Goal: Task Accomplishment & Management: Complete application form

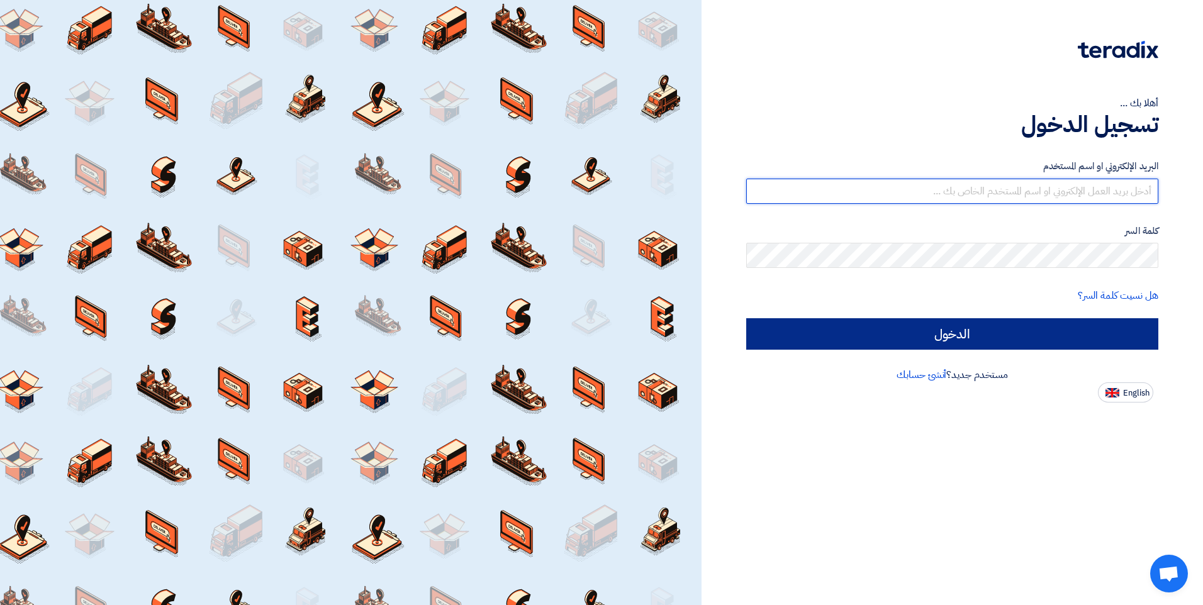
type input "[PERSON_NAME][EMAIL_ADDRESS][DOMAIN_NAME]"
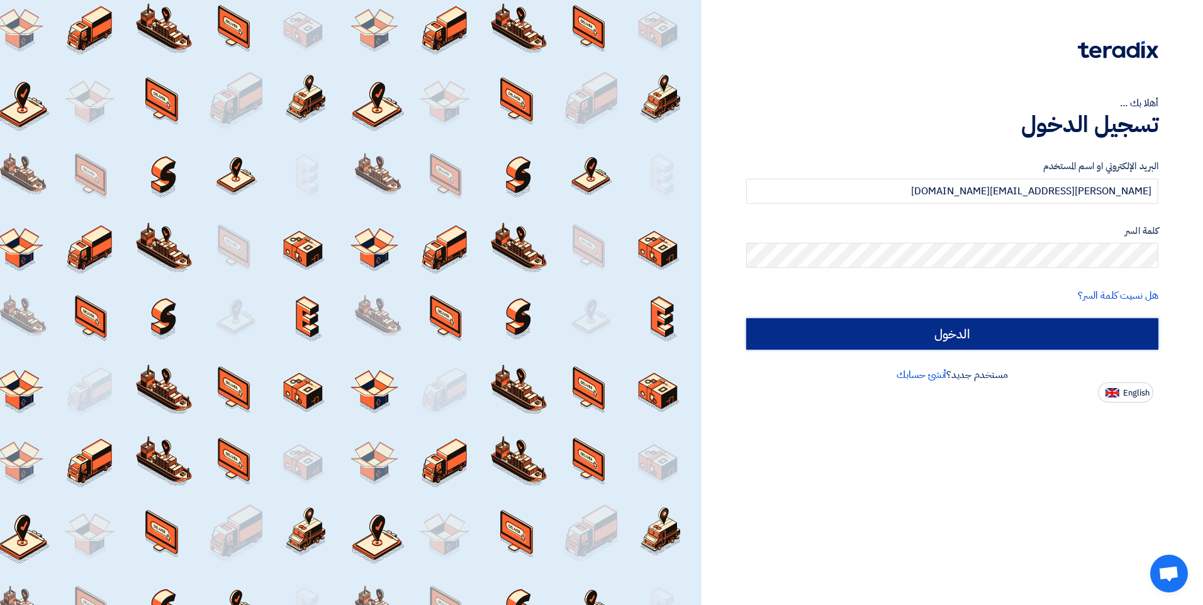
click at [1056, 337] on input "الدخول" at bounding box center [952, 333] width 412 height 31
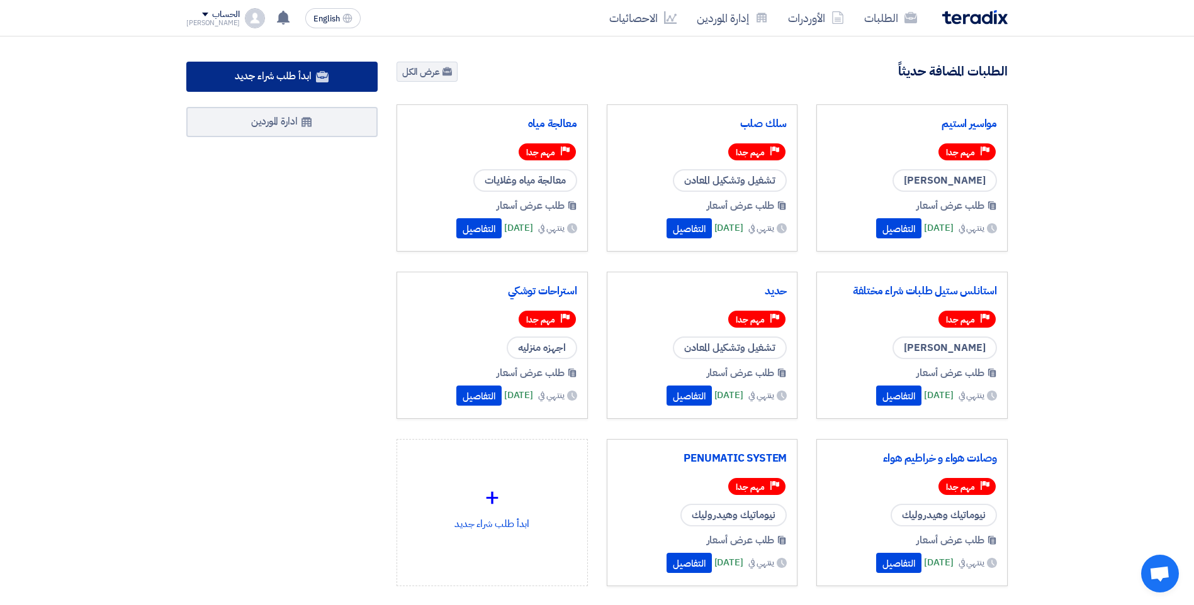
click at [286, 82] on span "ابدأ طلب شراء جديد" at bounding box center [273, 76] width 76 height 15
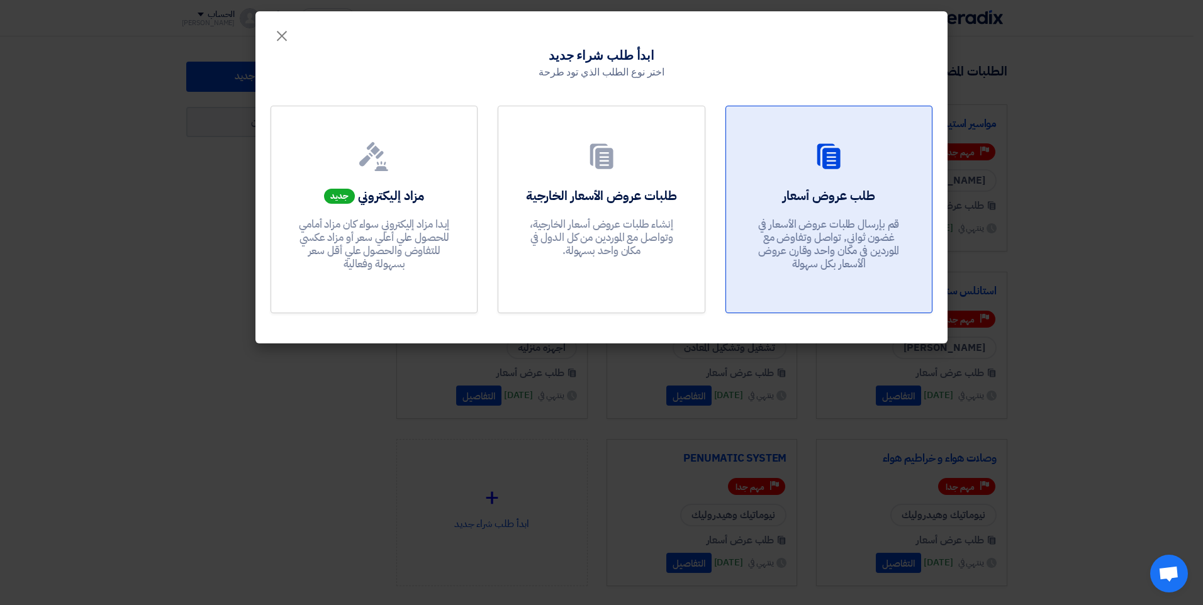
click at [802, 164] on div at bounding box center [829, 159] width 176 height 35
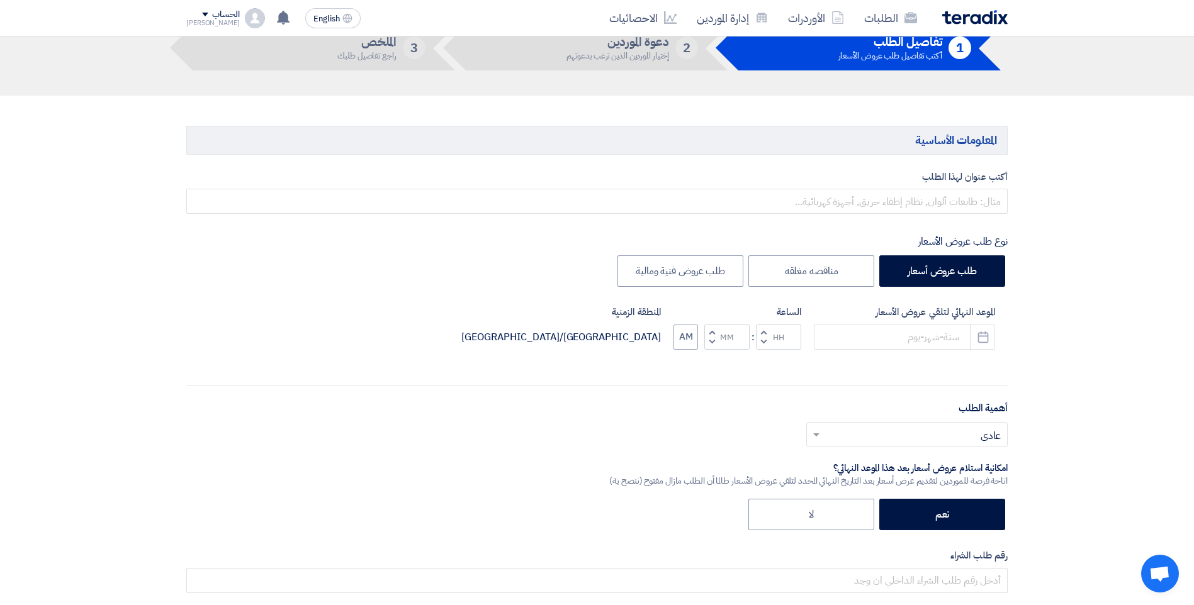
scroll to position [81, 0]
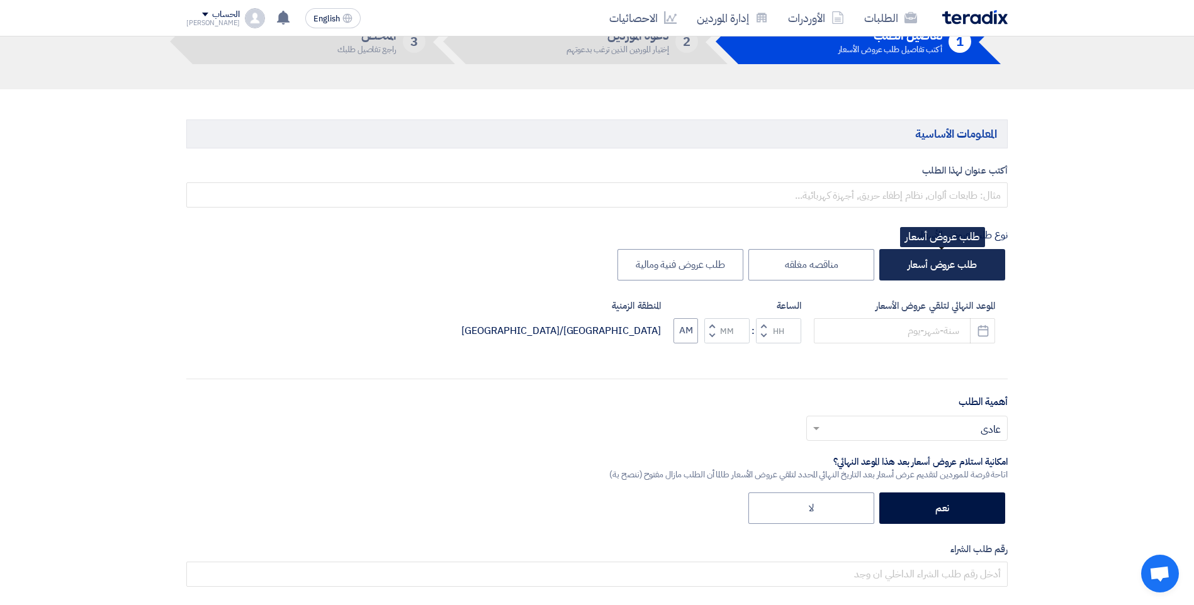
click at [933, 259] on label "طلب عروض أسعار" at bounding box center [942, 264] width 126 height 31
click at [969, 260] on input "طلب عروض أسعار" at bounding box center [973, 264] width 8 height 8
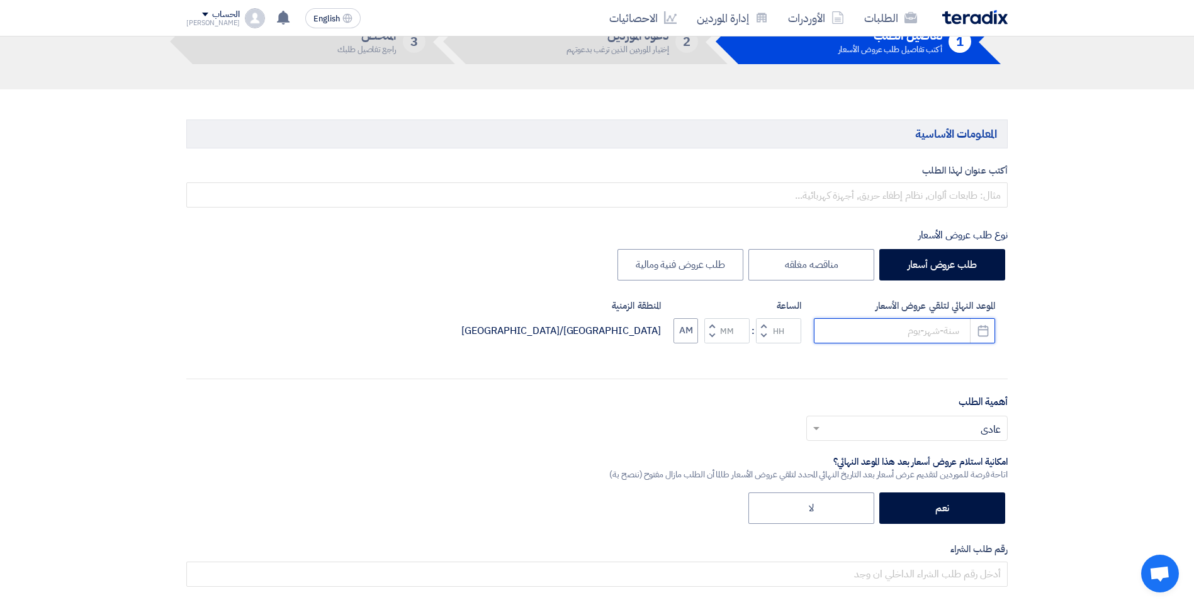
click at [938, 334] on input at bounding box center [904, 330] width 181 height 25
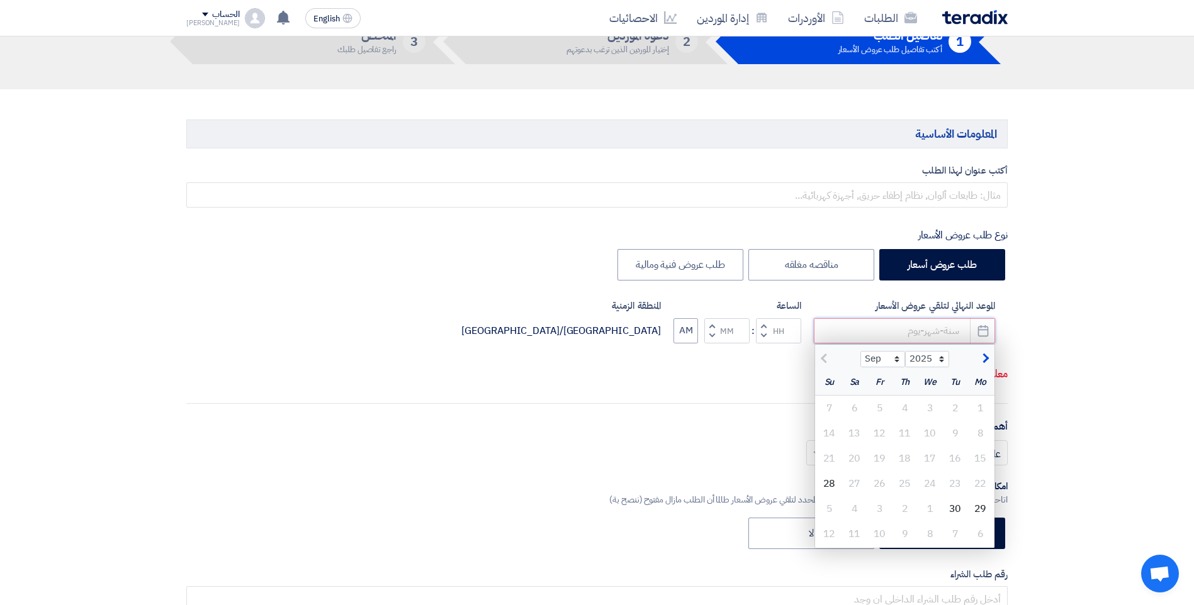
click at [880, 331] on input at bounding box center [904, 330] width 181 height 25
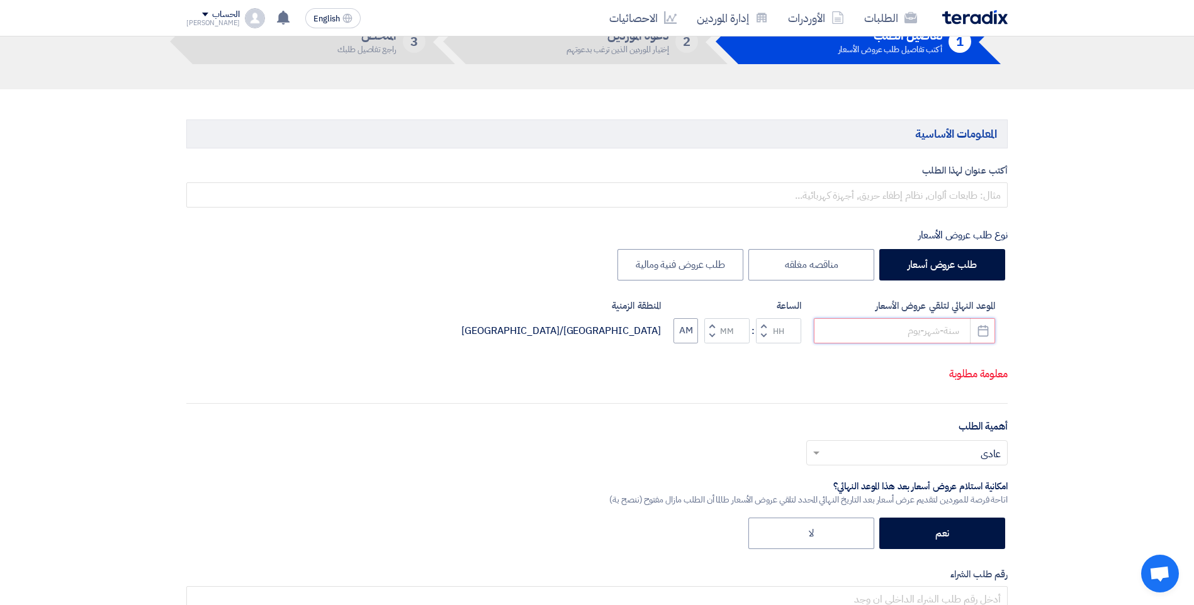
click at [938, 336] on input at bounding box center [904, 330] width 181 height 25
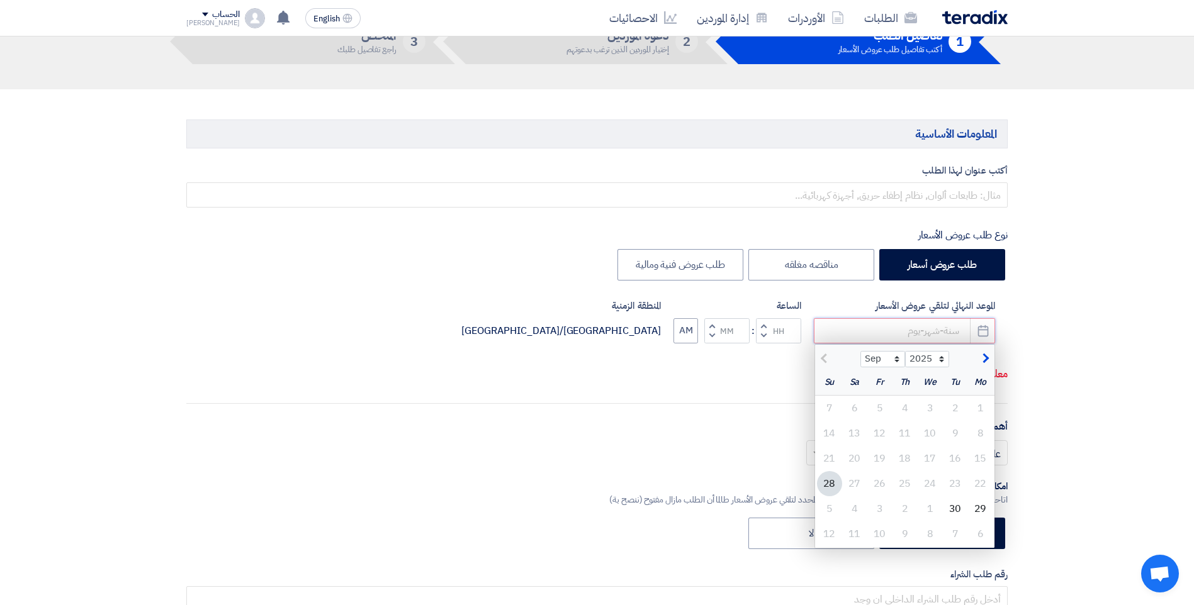
drag, startPoint x: 901, startPoint y: 330, endPoint x: 922, endPoint y: 335, distance: 21.5
click at [901, 330] on input at bounding box center [904, 330] width 181 height 25
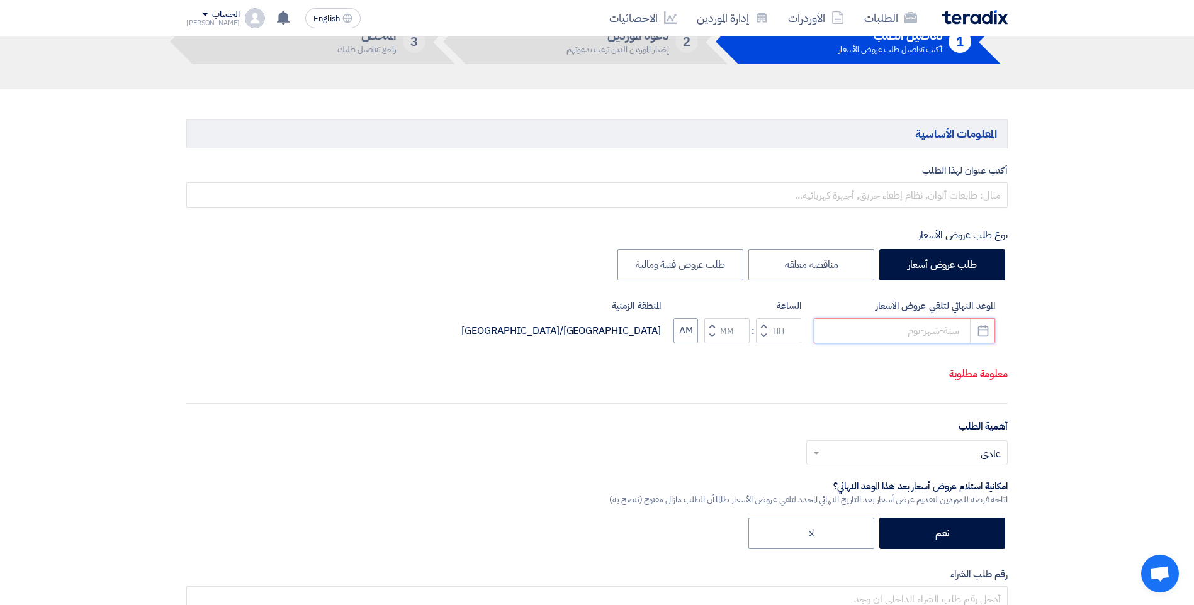
click at [926, 325] on input at bounding box center [904, 330] width 181 height 25
